Goal: Check status: Check status

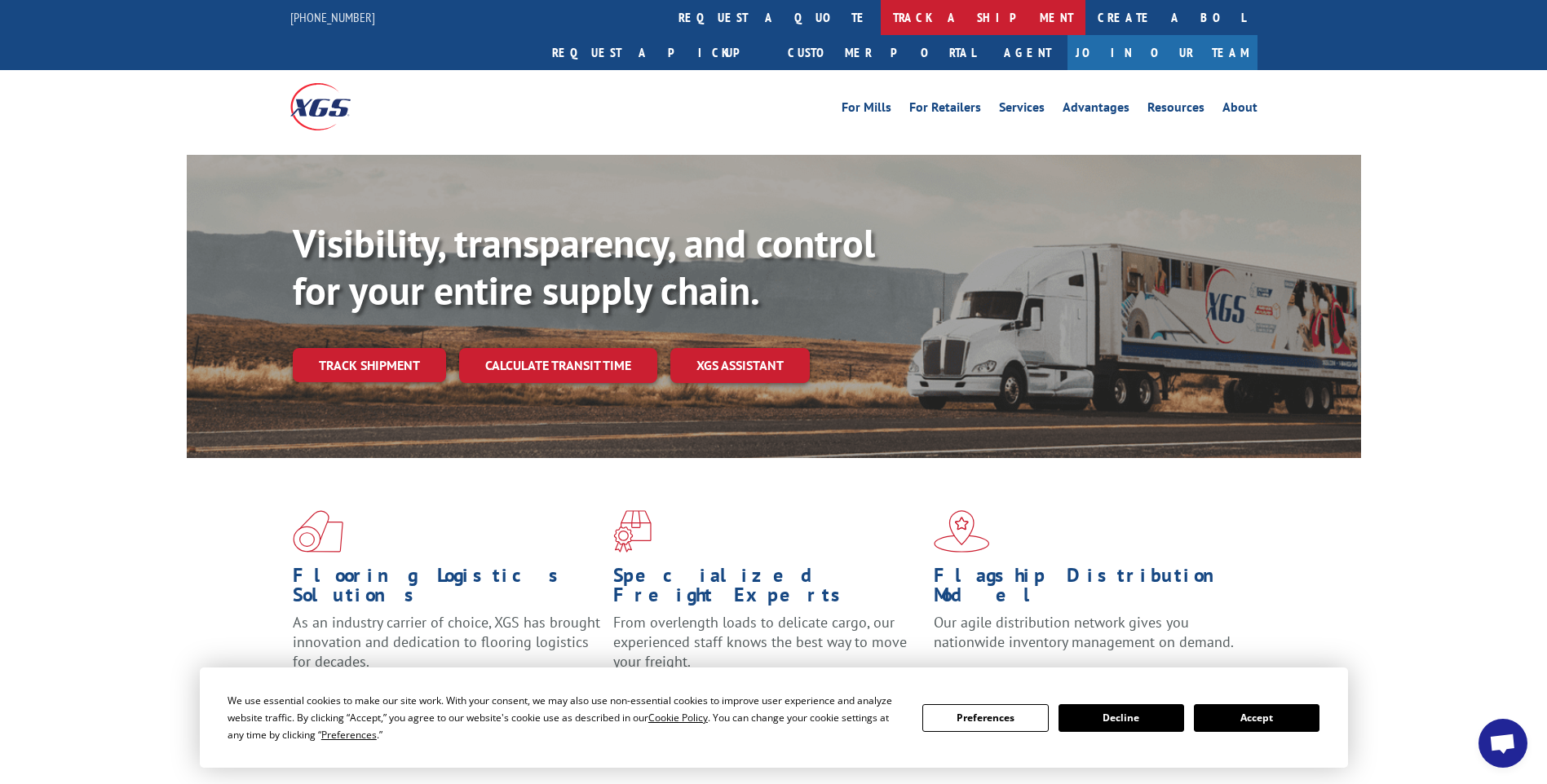
click at [881, 9] on link "track a shipment" at bounding box center [983, 17] width 204 height 35
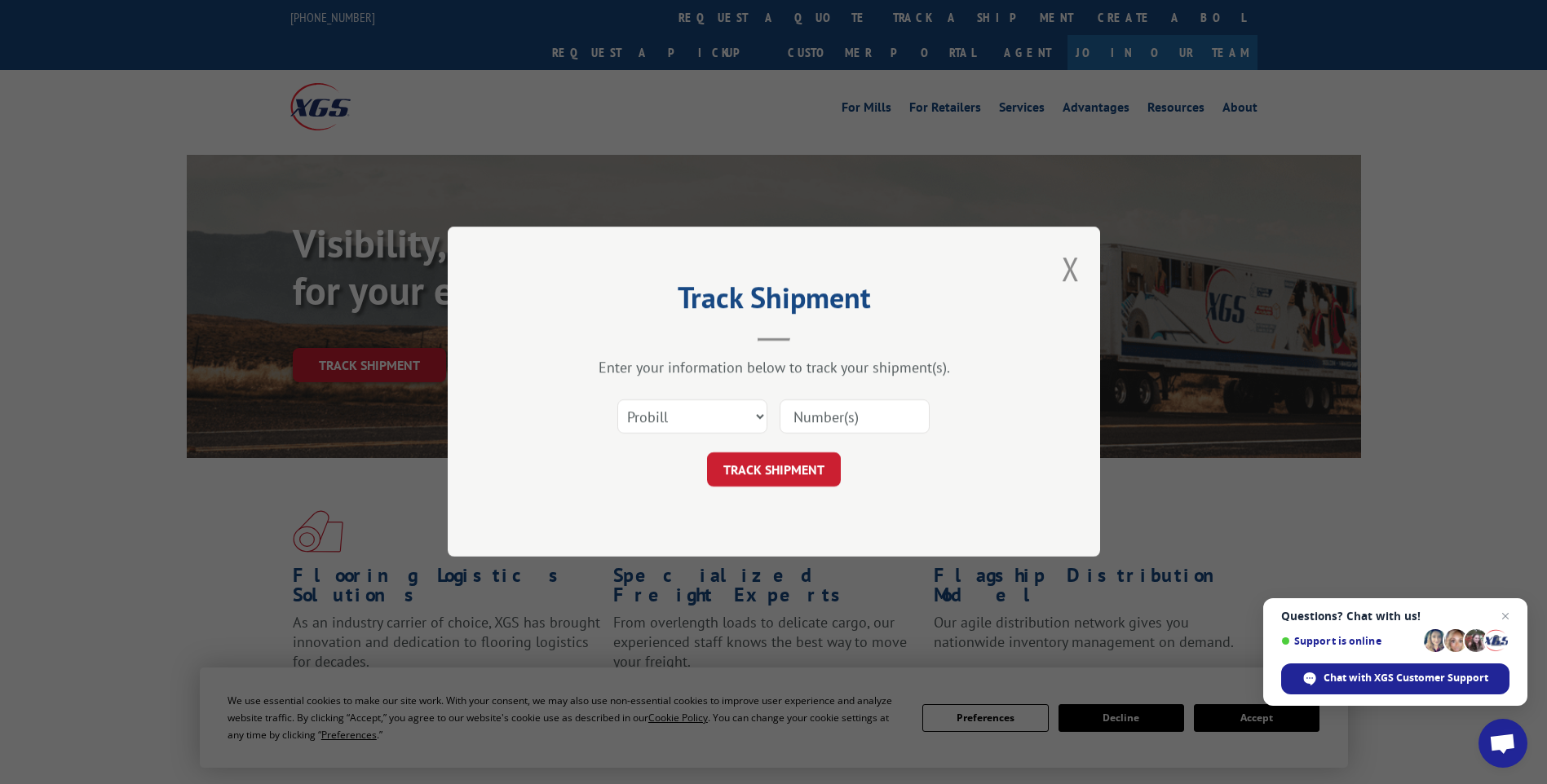
paste input "28527817"
click at [818, 420] on input "28527817" at bounding box center [854, 417] width 150 height 34
type input "28527817"
click button "TRACK SHIPMENT" at bounding box center [774, 470] width 133 height 34
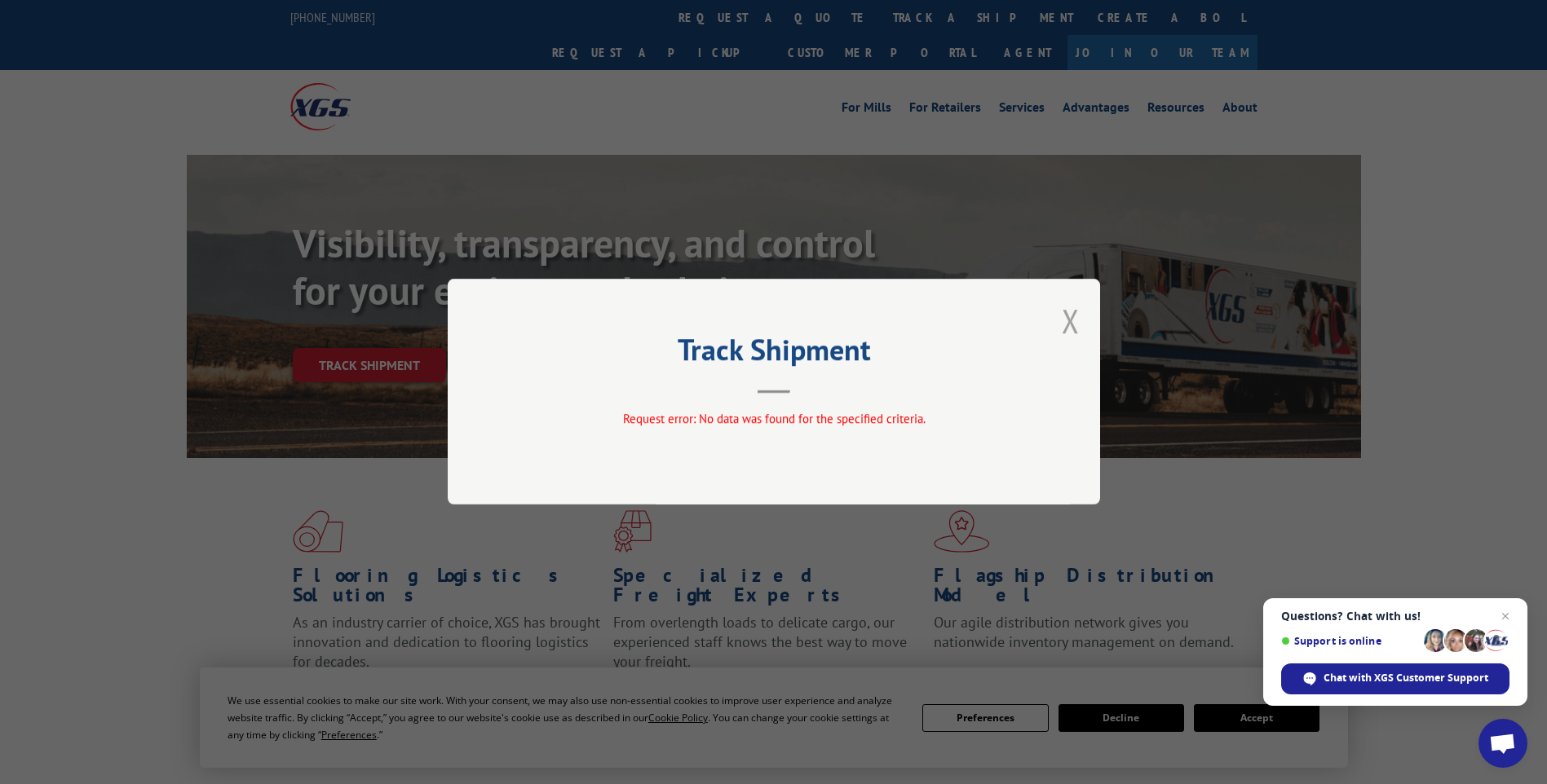
click at [1076, 327] on button "Close modal" at bounding box center [1070, 321] width 18 height 44
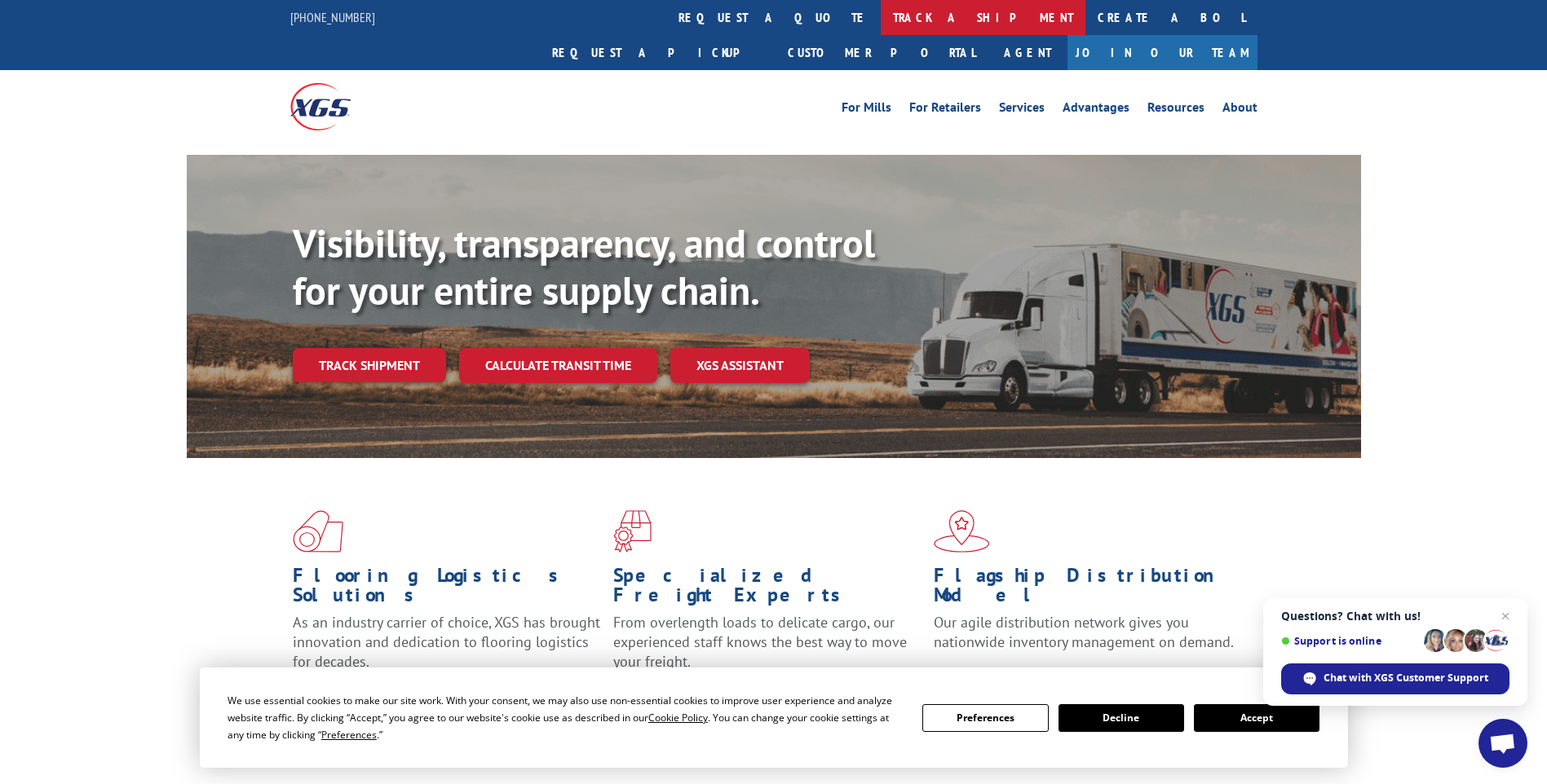
click at [881, 19] on link "track a shipment" at bounding box center [983, 17] width 204 height 35
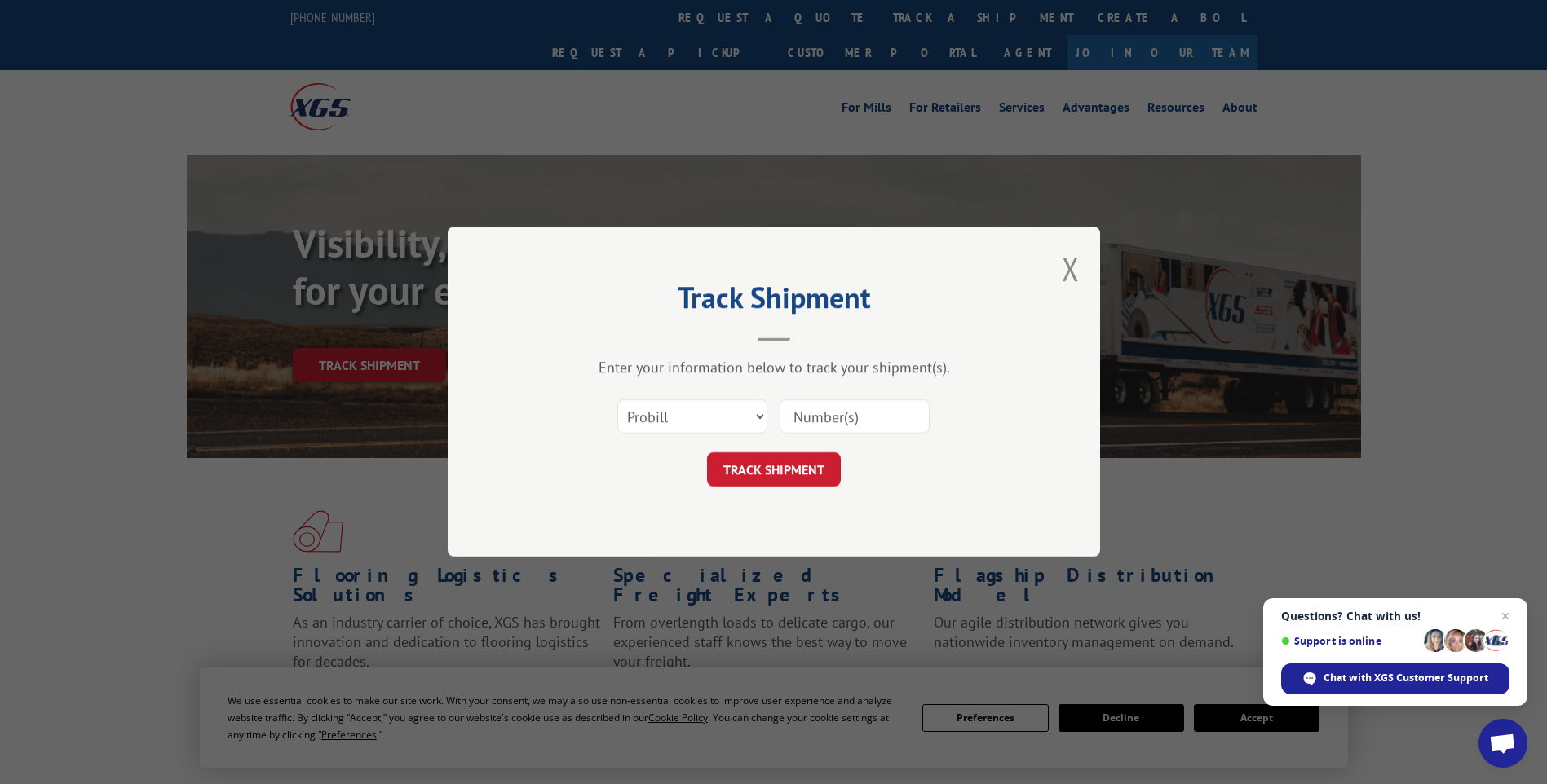
paste input "28527839"
type input "28527839"
drag, startPoint x: 739, startPoint y: 421, endPoint x: 731, endPoint y: 427, distance: 10.0
click at [739, 421] on select "Select category... Probill BOL PO" at bounding box center [692, 417] width 150 height 34
select select "po"
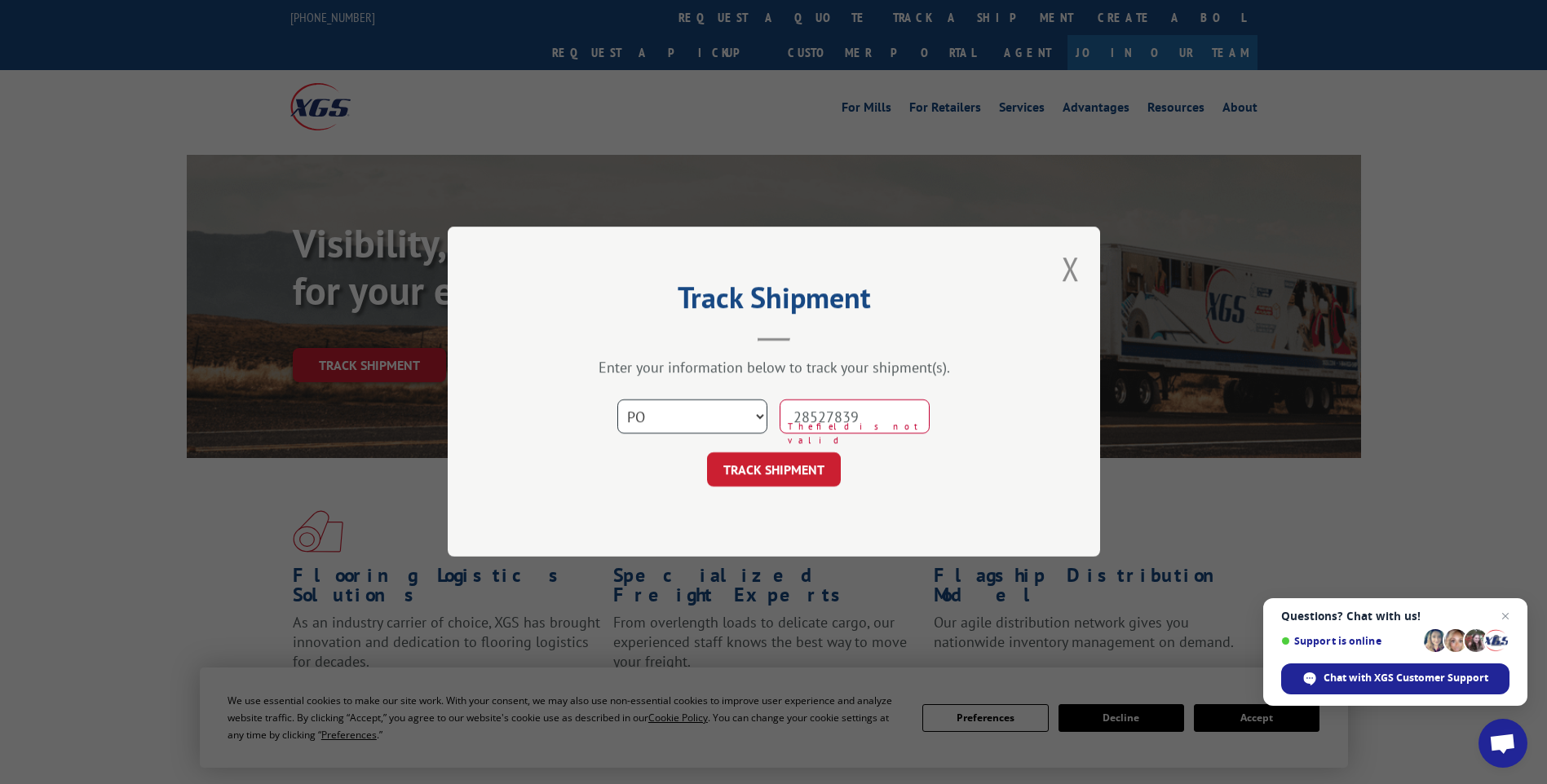
click at [617, 400] on select "Select category... Probill BOL PO" at bounding box center [692, 417] width 150 height 34
click at [823, 420] on input "28527839" at bounding box center [854, 417] width 150 height 34
type input "28527839"
click button "TRACK SHIPMENT" at bounding box center [774, 470] width 133 height 34
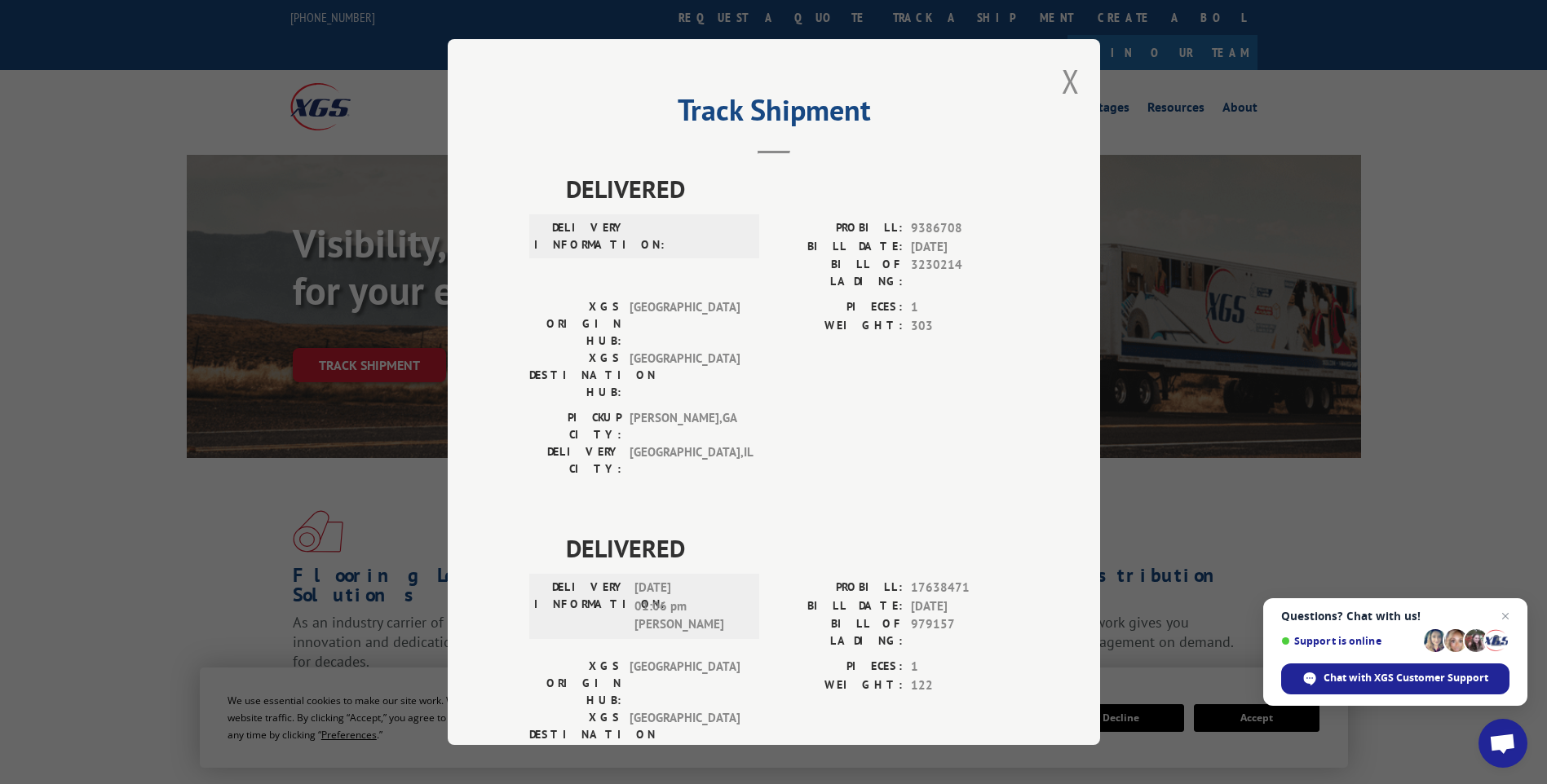
drag, startPoint x: 1455, startPoint y: 402, endPoint x: 1390, endPoint y: 27, distance: 380.6
click at [1455, 402] on div "Track Shipment DELIVERED DELIVERY INFORMATION: PROBILL: 9386708 BILL DATE: [DAT…" at bounding box center [773, 392] width 1547 height 784
click at [1061, 86] on button "Close modal" at bounding box center [1070, 81] width 18 height 44
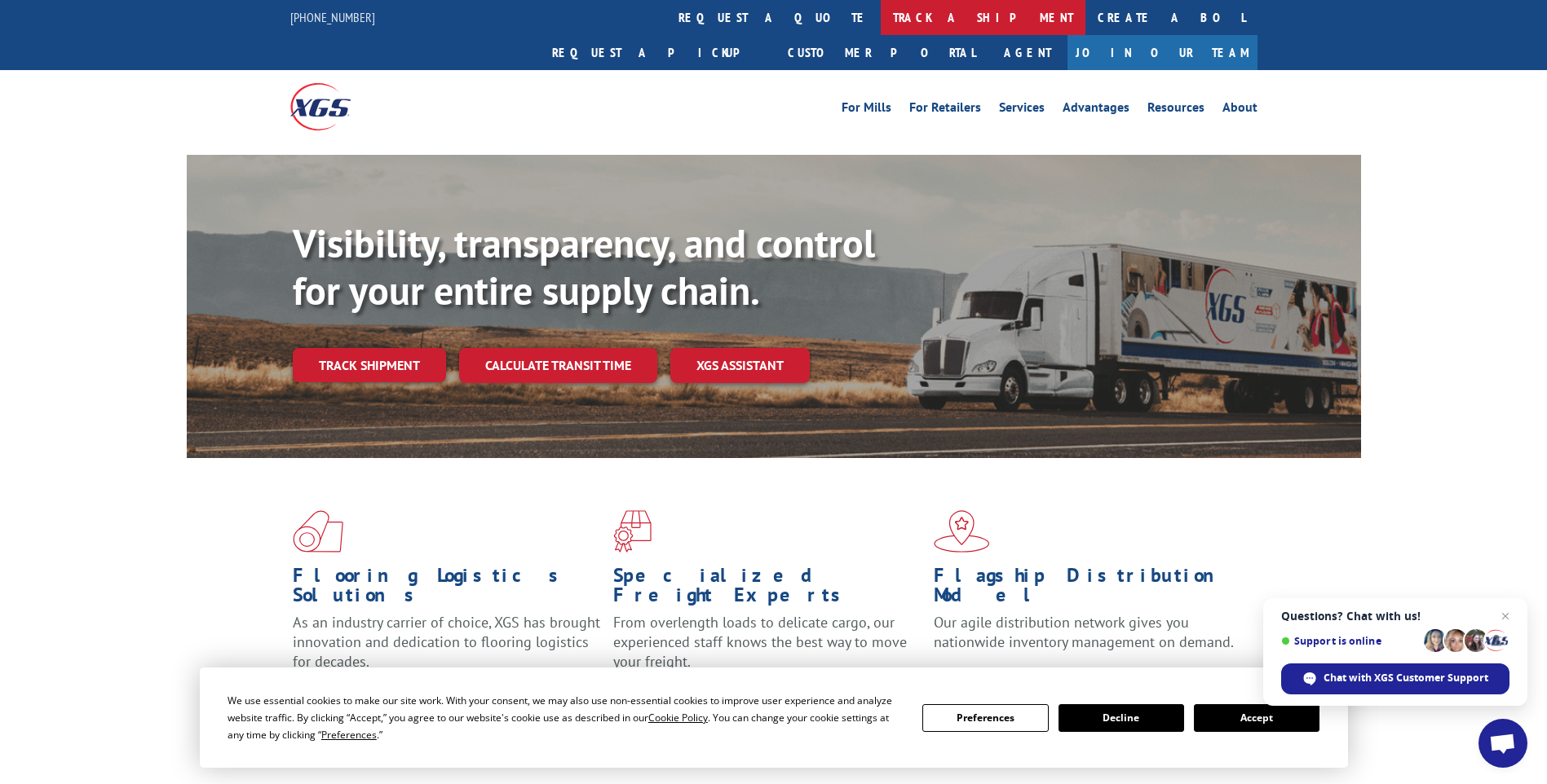
click at [881, 4] on link "track a shipment" at bounding box center [983, 17] width 204 height 35
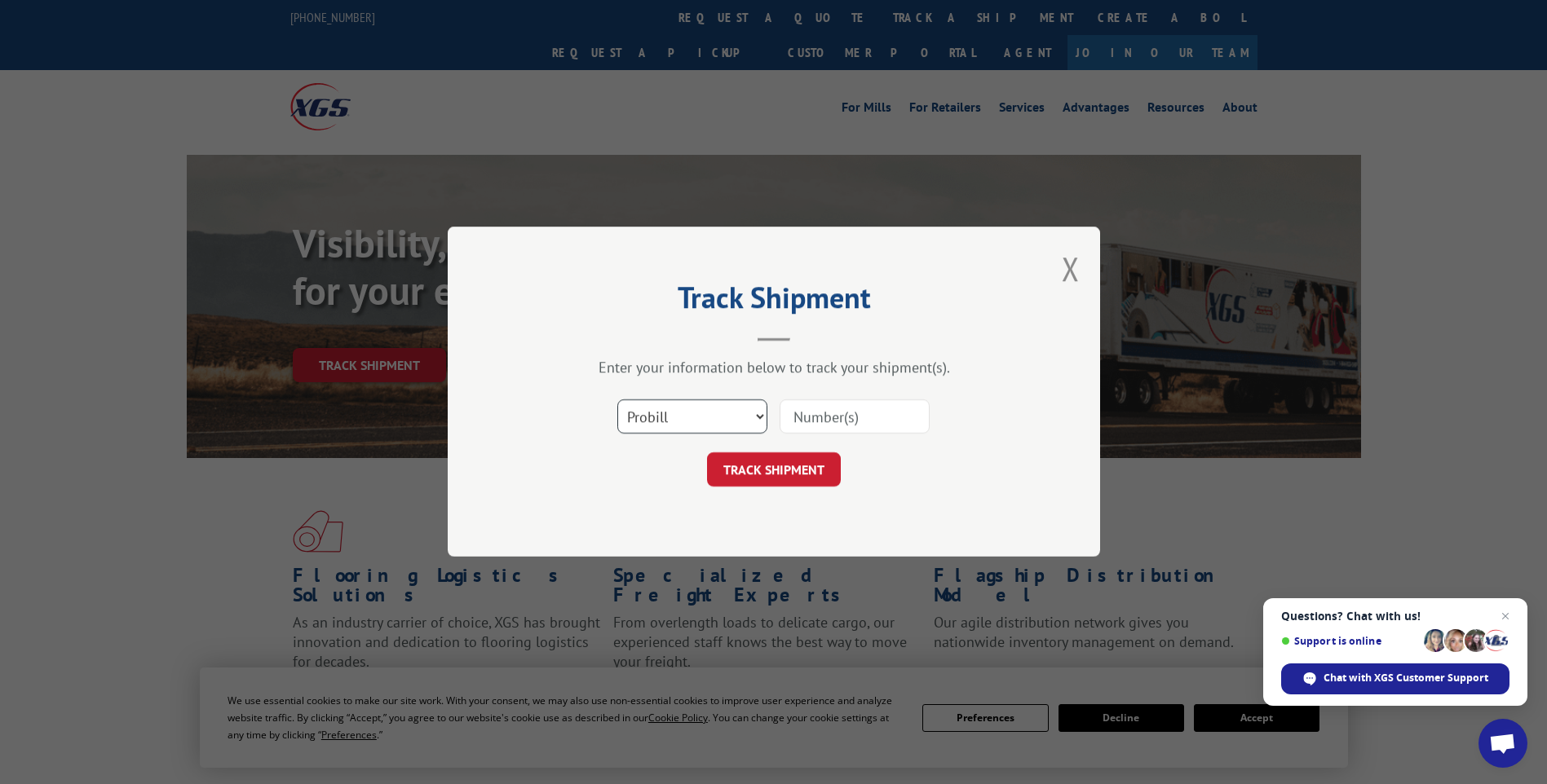
click at [711, 416] on select "Select category... Probill BOL PO" at bounding box center [692, 417] width 150 height 34
select select "po"
click at [617, 400] on select "Select category... Probill BOL PO" at bounding box center [692, 417] width 150 height 34
paste input "28527817"
click at [820, 404] on input "28527817" at bounding box center [854, 417] width 150 height 34
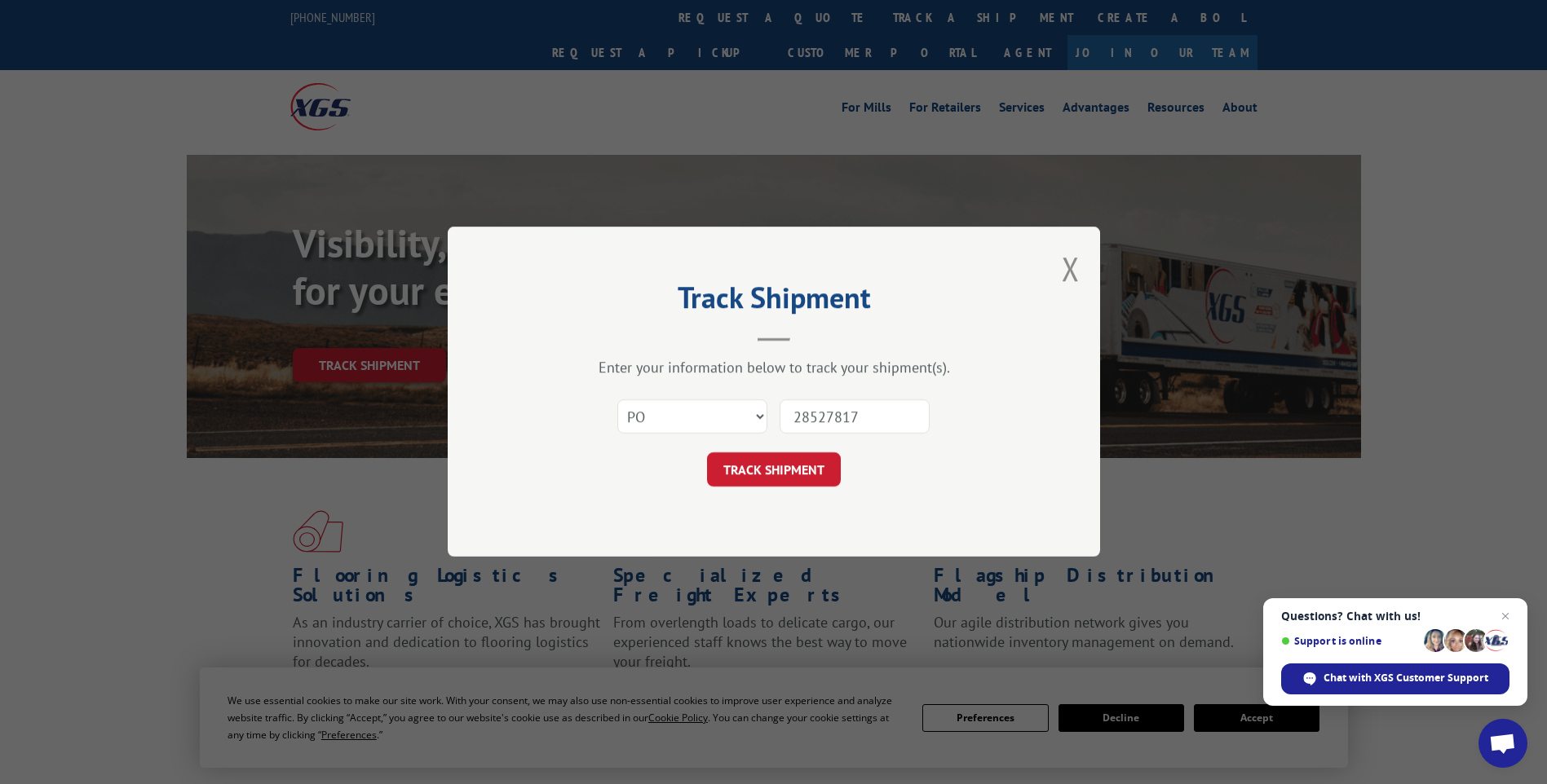
type input "28527817"
click button "TRACK SHIPMENT" at bounding box center [774, 470] width 133 height 34
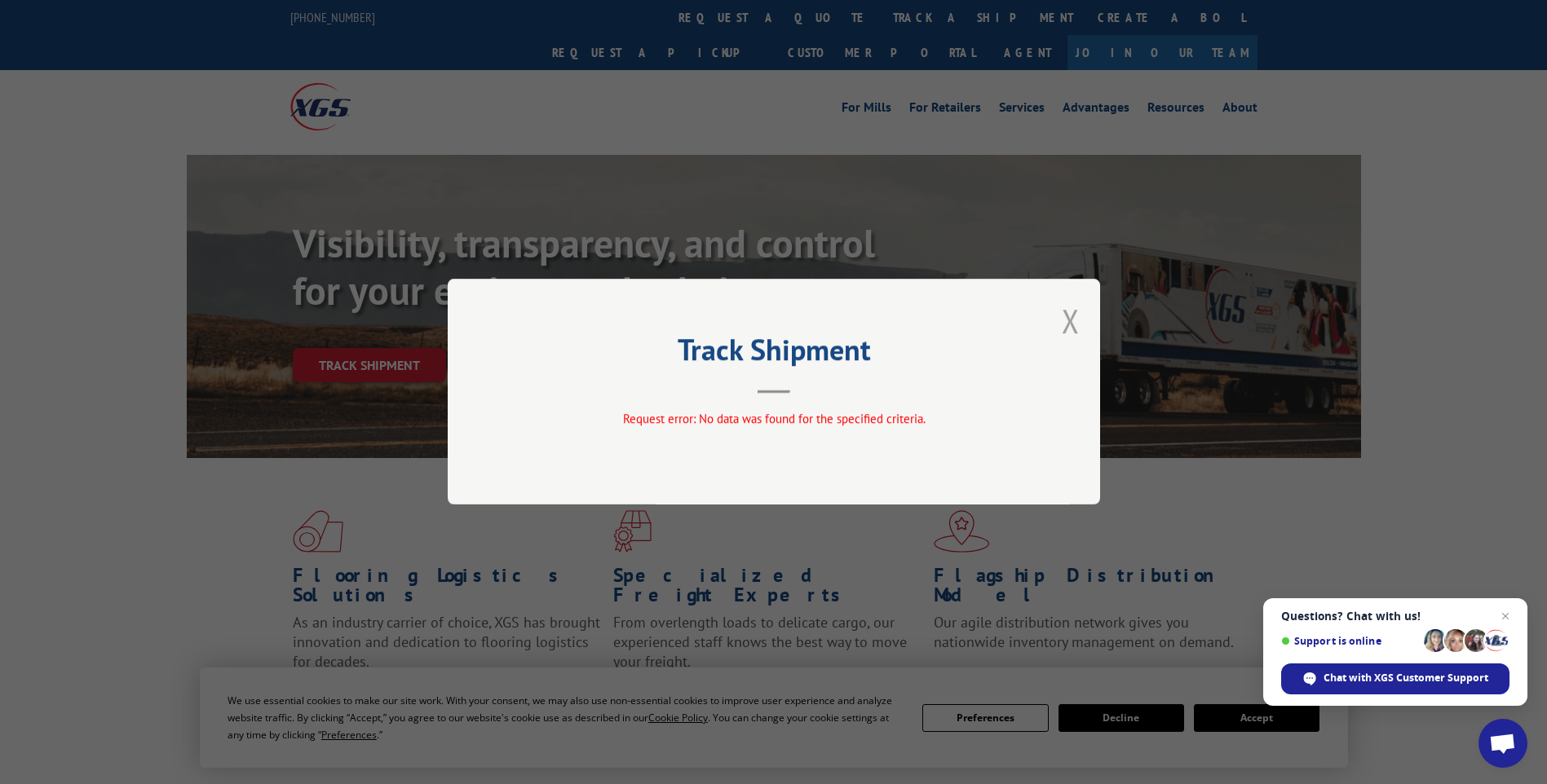
click at [1065, 320] on button "Close modal" at bounding box center [1070, 321] width 18 height 44
